Goal: Task Accomplishment & Management: Use online tool/utility

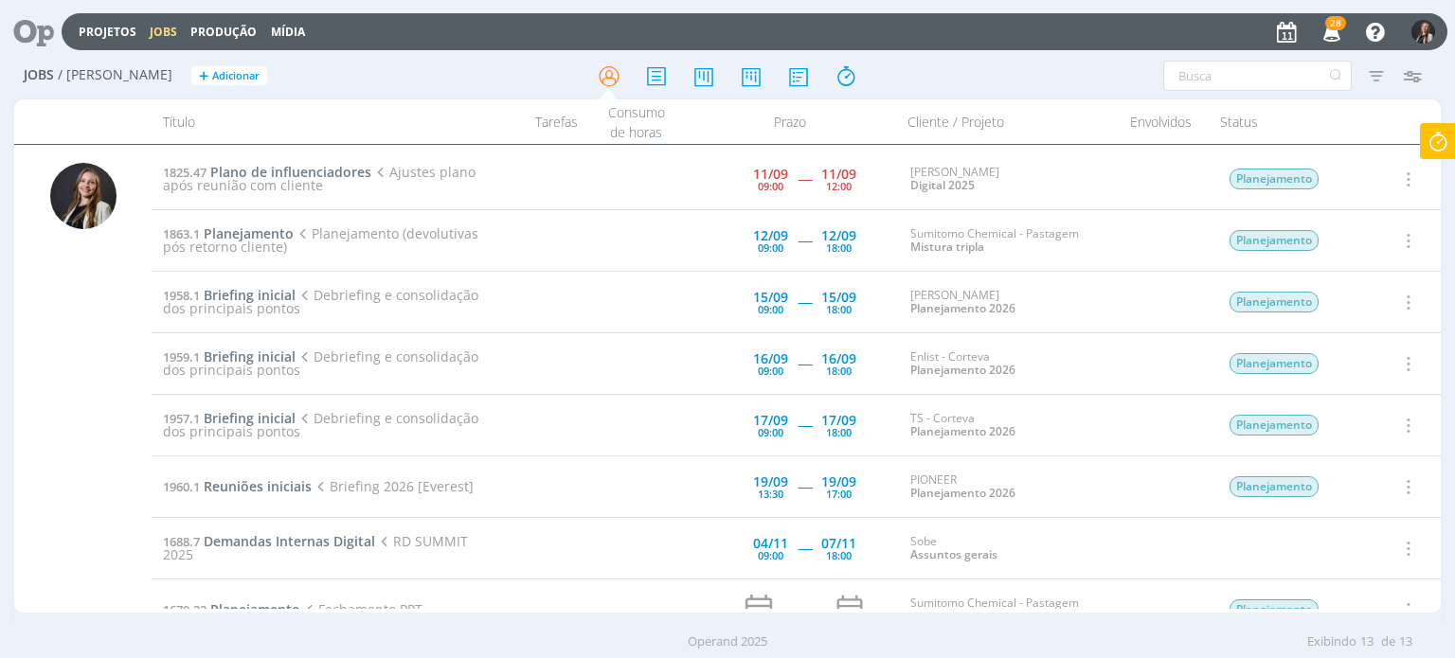
click at [1440, 141] on icon at bounding box center [1438, 141] width 34 height 37
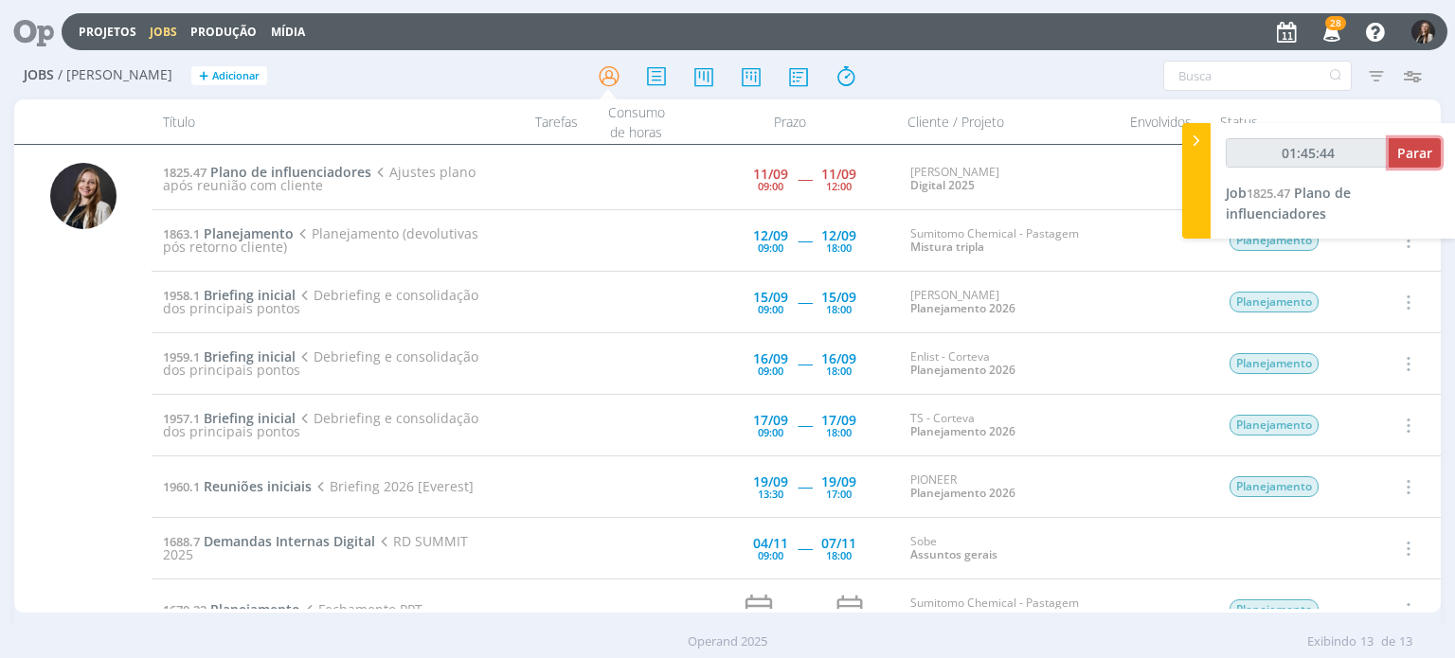
type input "01:45:45"
click at [1417, 156] on span "Parar" at bounding box center [1414, 153] width 35 height 18
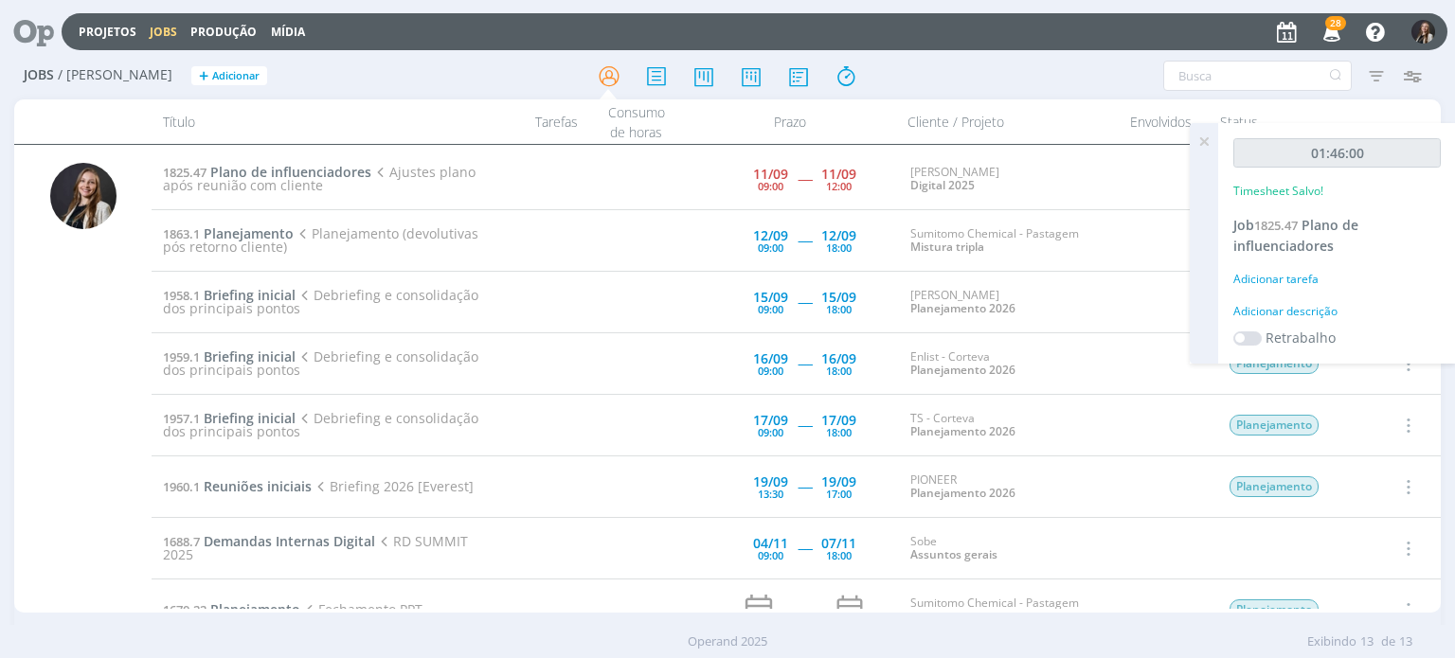
click at [1206, 143] on icon at bounding box center [1204, 141] width 34 height 37
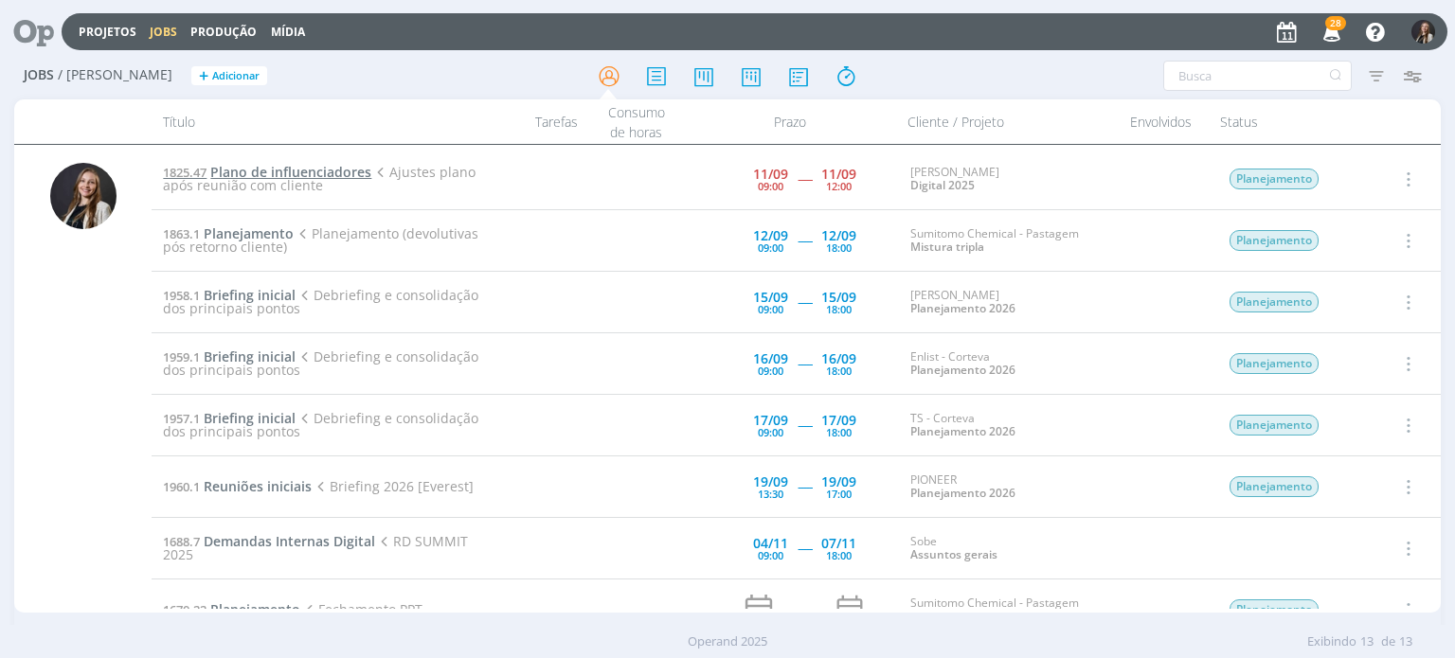
click at [266, 173] on span "Plano de influenciadores" at bounding box center [290, 172] width 161 height 18
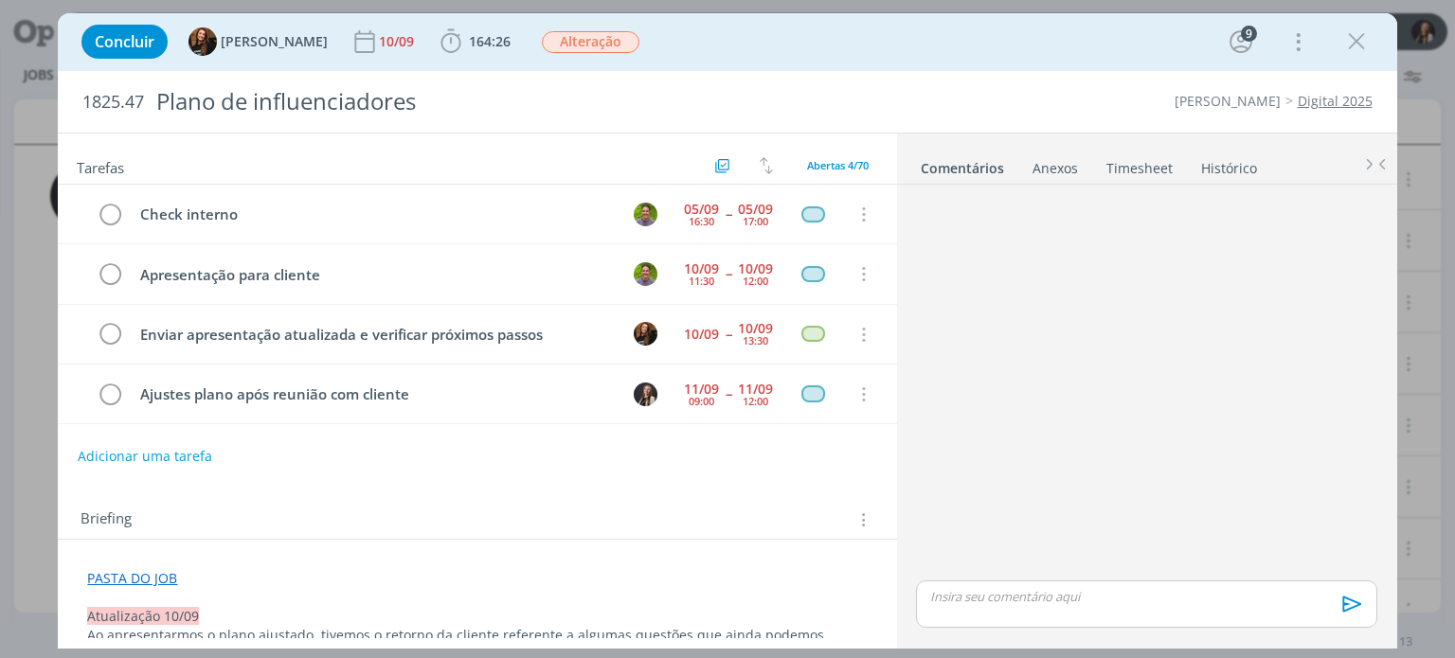
click at [1144, 169] on link "Timesheet" at bounding box center [1140, 164] width 68 height 27
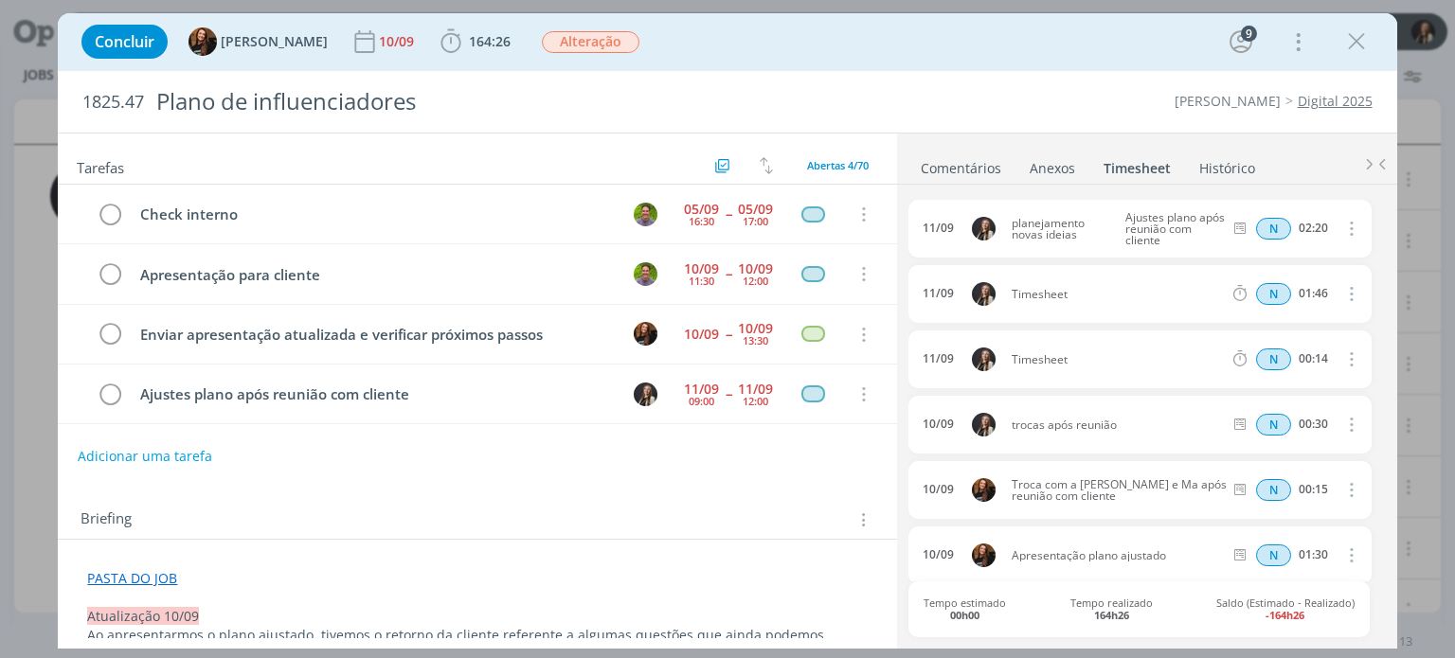
click at [1342, 290] on icon "dialog" at bounding box center [1350, 293] width 21 height 23
click at [1270, 348] on link "Editar" at bounding box center [1297, 356] width 150 height 30
drag, startPoint x: 1322, startPoint y: 291, endPoint x: 1288, endPoint y: 291, distance: 34.1
click at [1292, 291] on input "01:46" at bounding box center [1312, 294] width 41 height 21
type input "00:11"
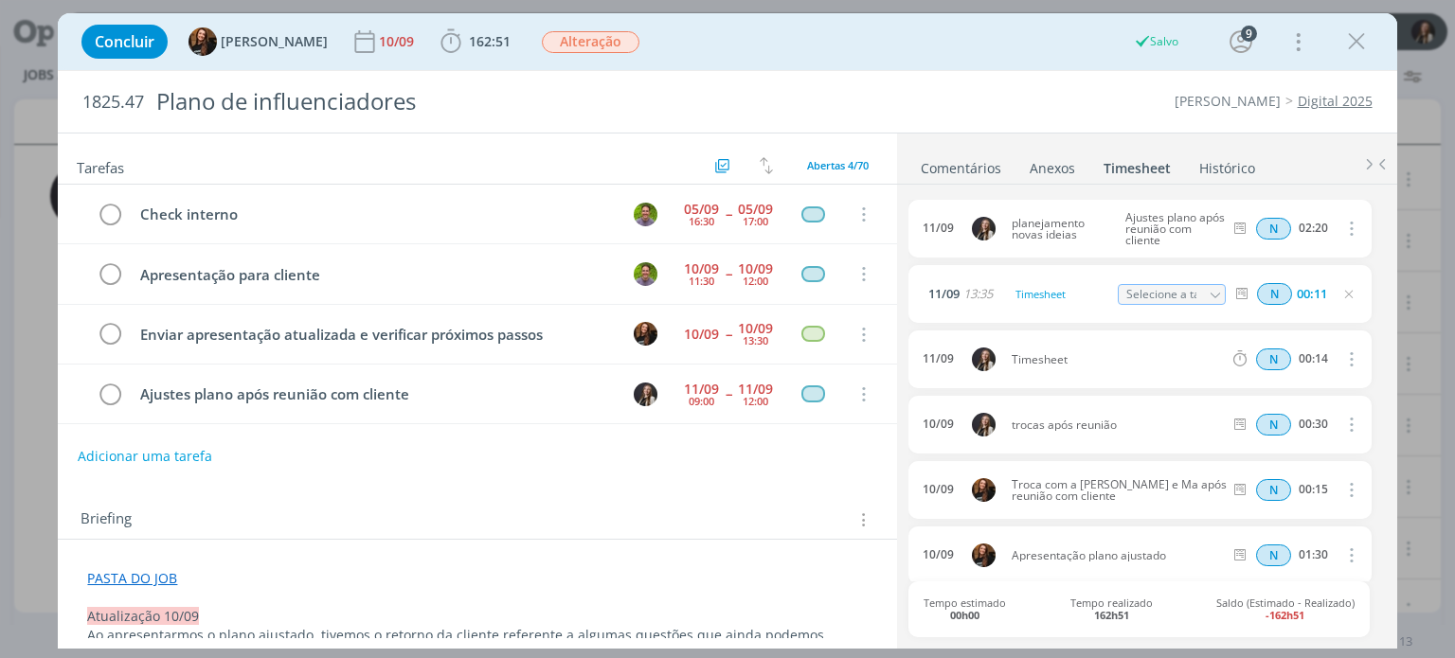
click at [1357, 46] on icon "dialog" at bounding box center [1356, 41] width 28 height 28
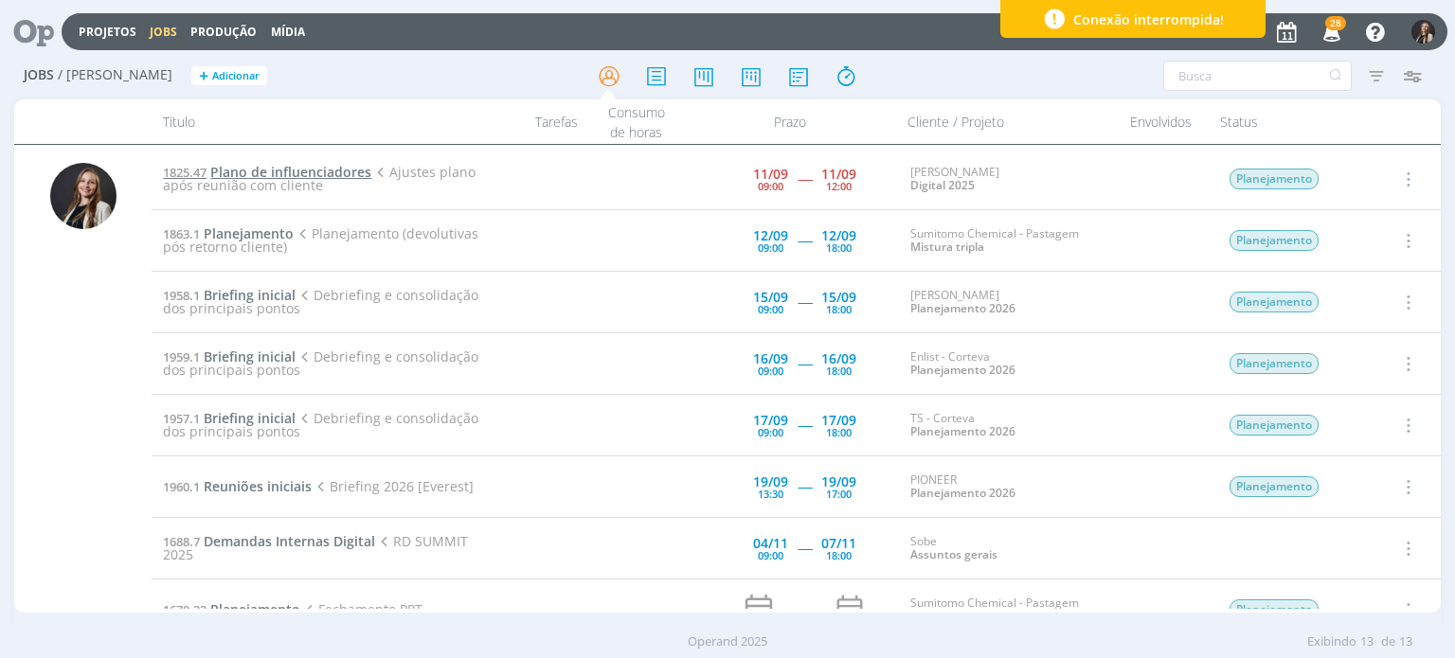
click at [321, 170] on span "Plano de influenciadores" at bounding box center [290, 172] width 161 height 18
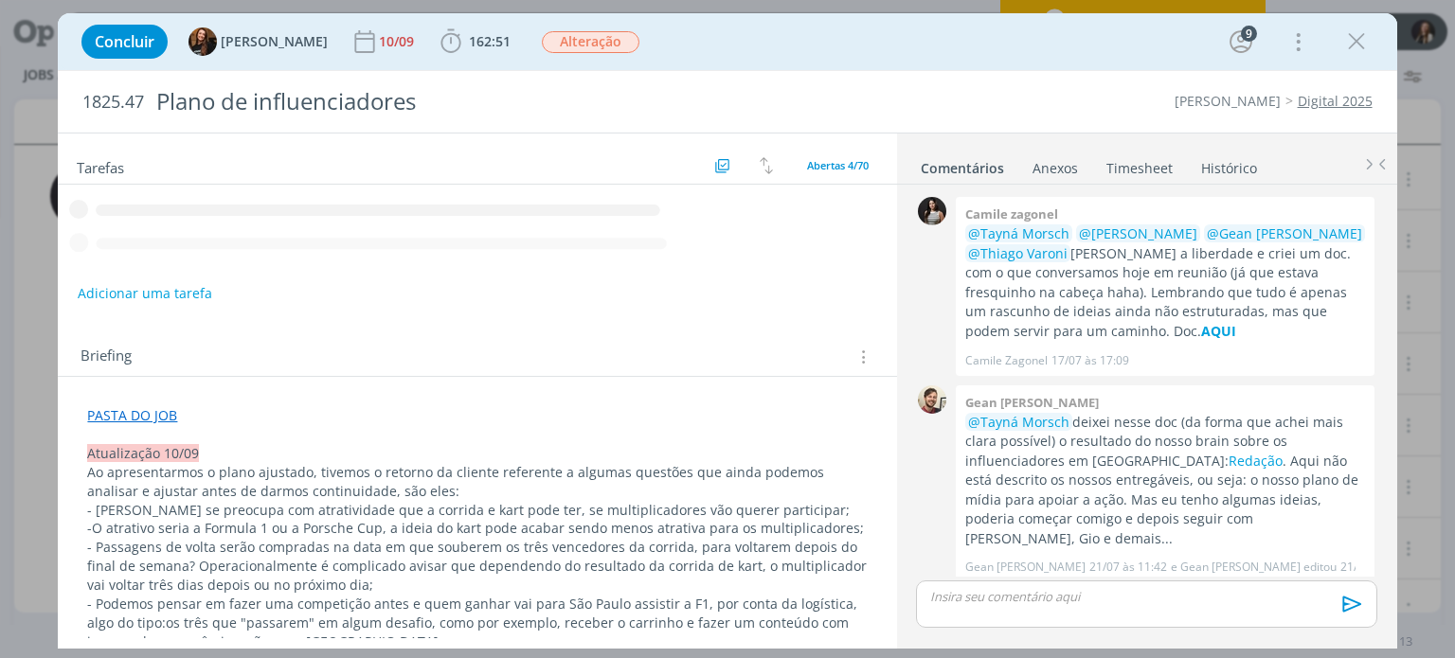
scroll to position [1061, 0]
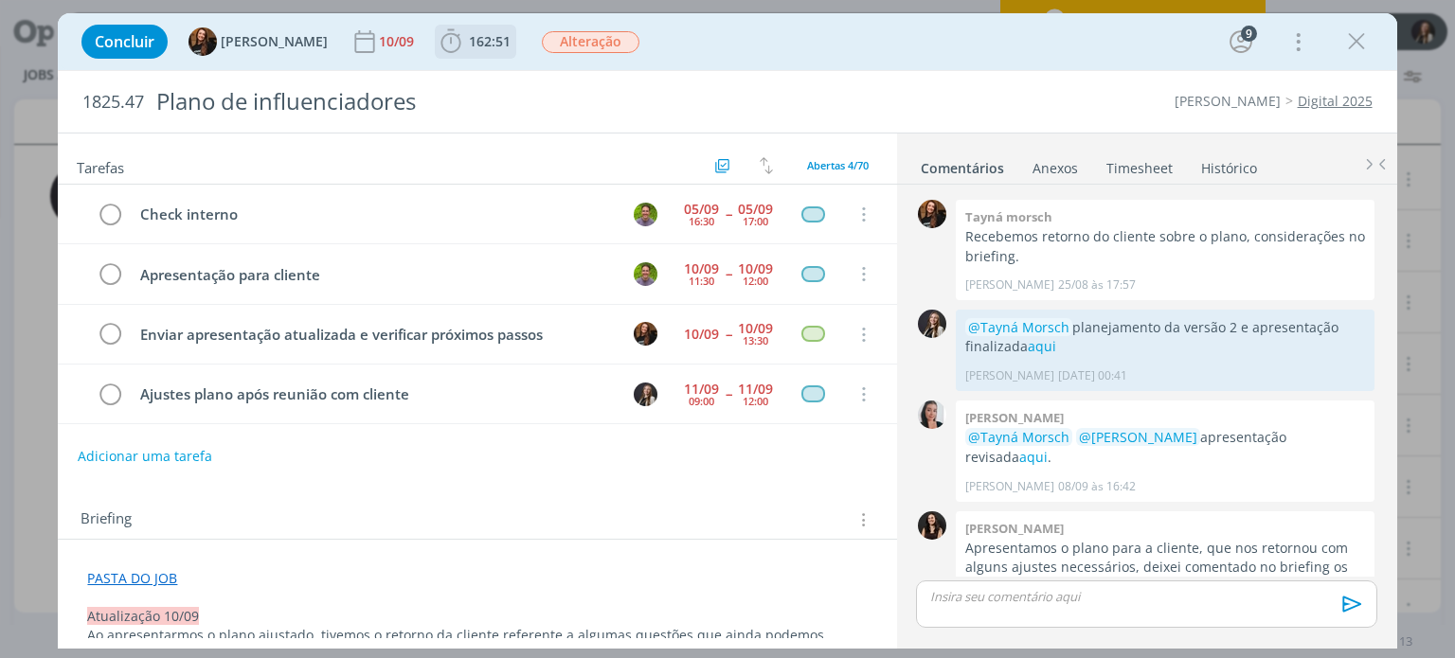
click at [465, 41] on b "162:51" at bounding box center [489, 41] width 49 height 13
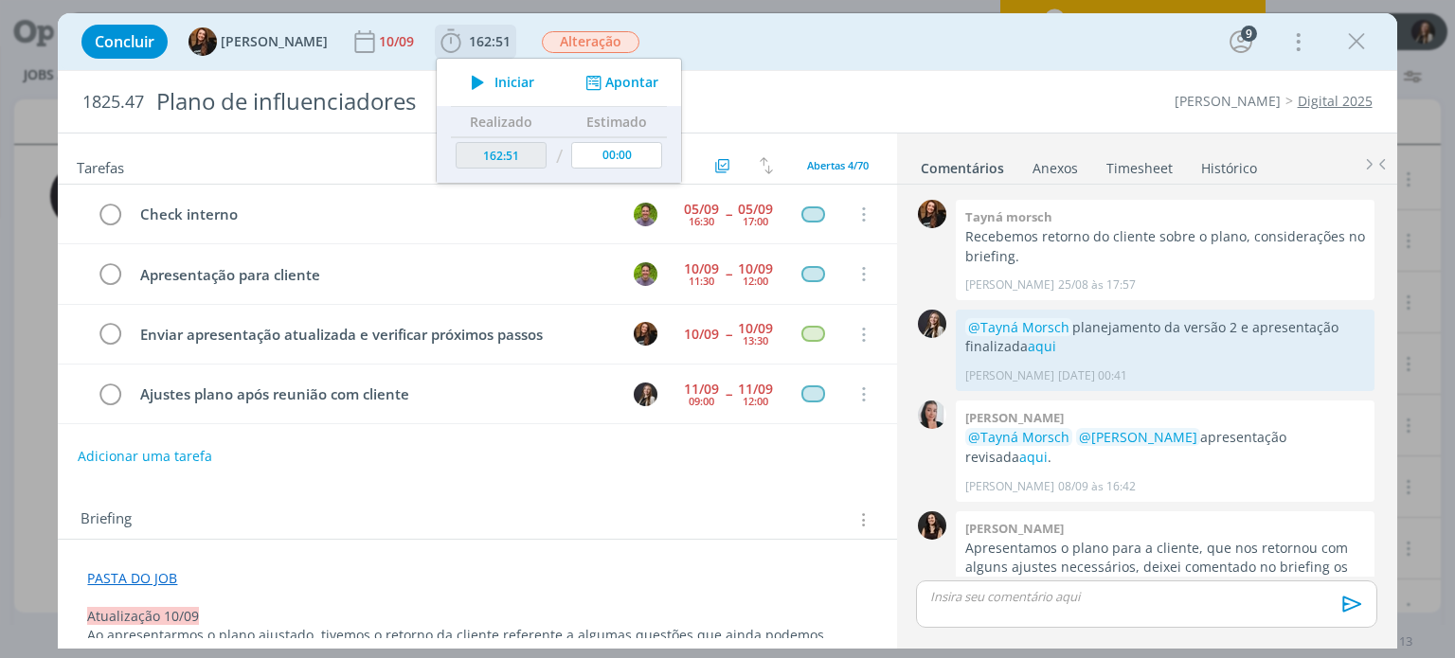
click at [495, 83] on span "Iniciar" at bounding box center [515, 82] width 40 height 13
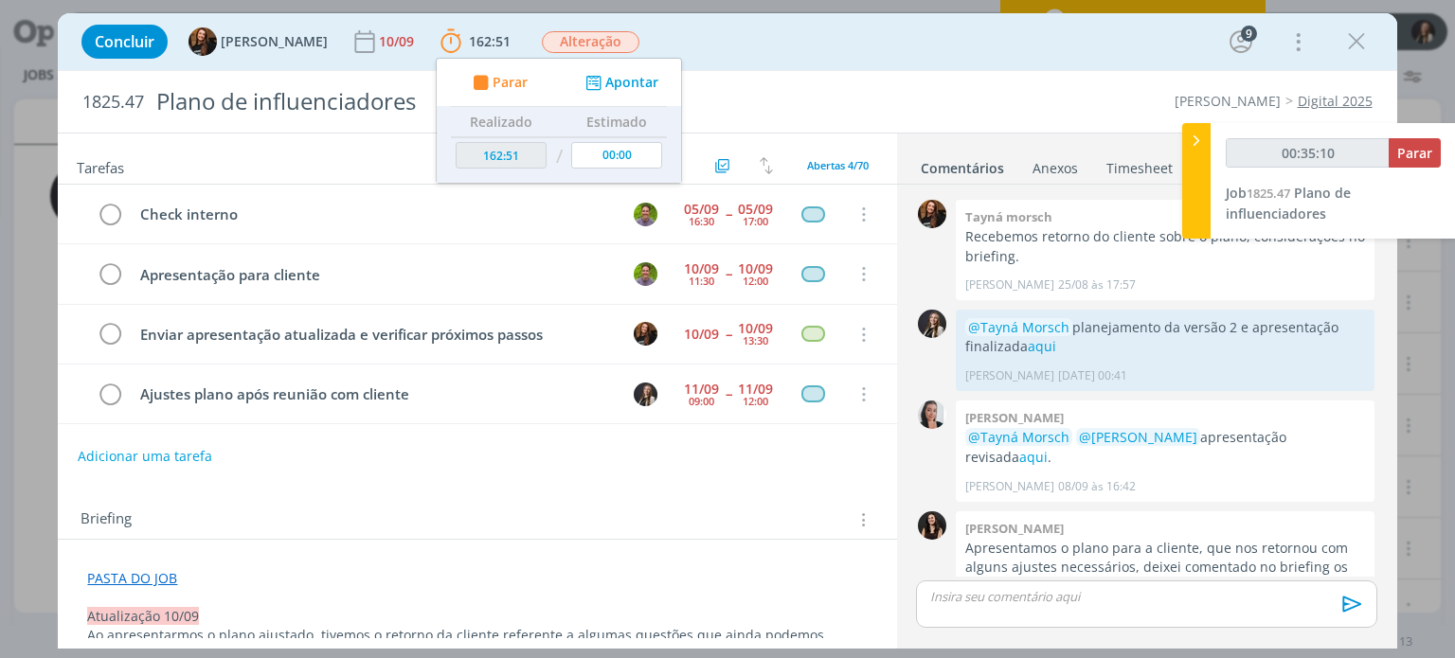
type input "00:36:10"
